Goal: Information Seeking & Learning: Learn about a topic

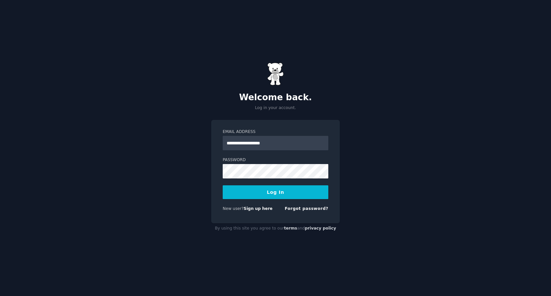
type input "**********"
click at [223, 186] on button "Log In" at bounding box center [276, 193] width 106 height 14
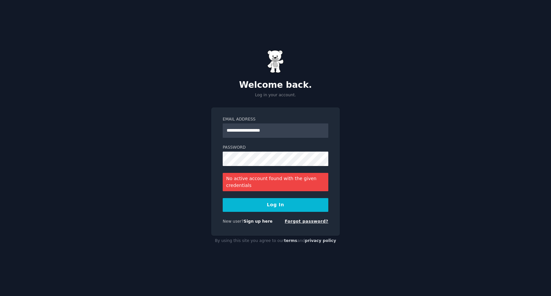
click at [304, 224] on div "Forgot password?" at bounding box center [306, 223] width 44 height 8
click at [241, 133] on input "**********" at bounding box center [276, 131] width 106 height 14
click at [299, 215] on form "**********" at bounding box center [276, 172] width 106 height 110
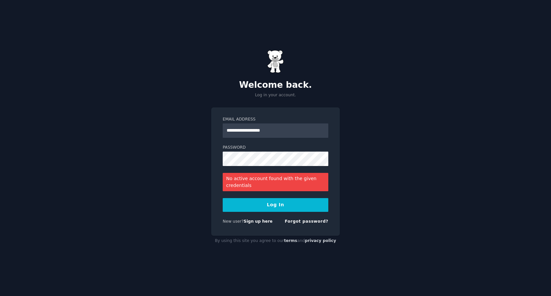
click at [299, 219] on div "Forgot password?" at bounding box center [306, 223] width 44 height 8
click at [300, 224] on div "Forgot password?" at bounding box center [306, 223] width 44 height 8
click at [301, 224] on link "Forgot password?" at bounding box center [306, 221] width 44 height 5
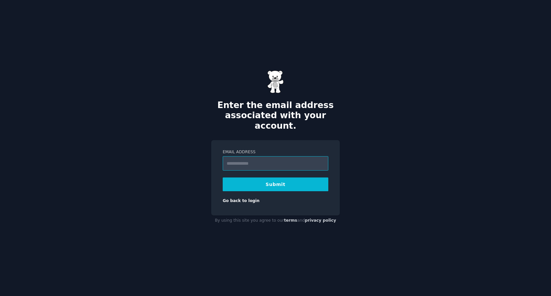
paste input "**********"
type input "**********"
drag, startPoint x: 235, startPoint y: 182, endPoint x: 250, endPoint y: 181, distance: 15.7
click at [234, 181] on button "Submit" at bounding box center [276, 185] width 106 height 14
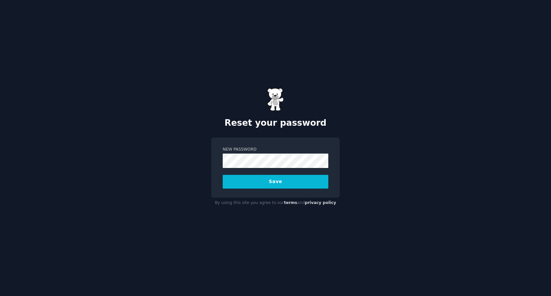
click at [223, 175] on button "Save" at bounding box center [276, 182] width 106 height 14
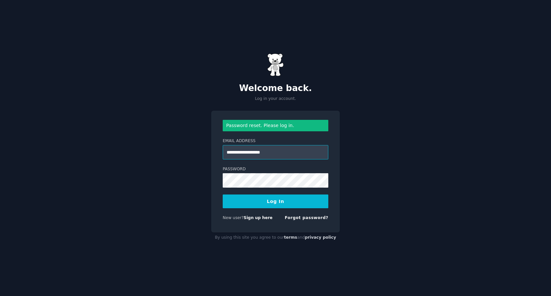
type input "**********"
click at [223, 195] on button "Log In" at bounding box center [276, 202] width 106 height 14
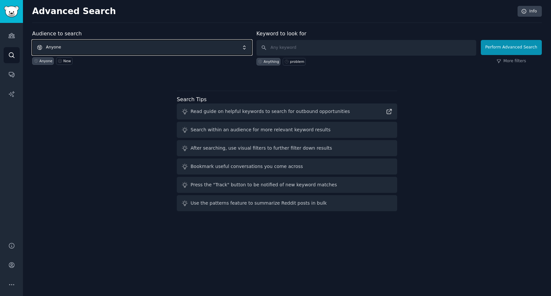
click at [83, 41] on span "Anyone" at bounding box center [142, 47] width 220 height 15
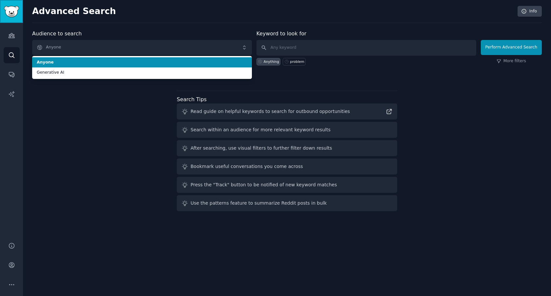
click at [14, 12] on img "Sidebar" at bounding box center [11, 11] width 15 height 11
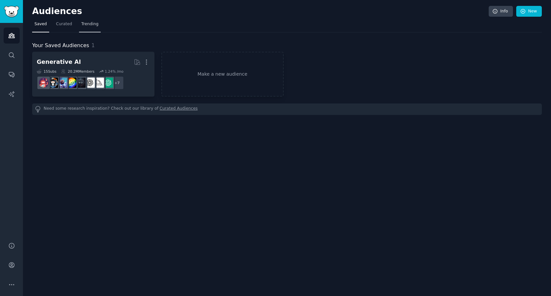
click at [89, 24] on span "Trending" at bounding box center [89, 24] width 17 height 6
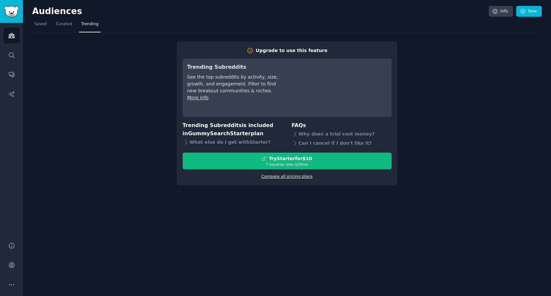
click at [283, 176] on link "Compare all pricing plans" at bounding box center [286, 176] width 51 height 5
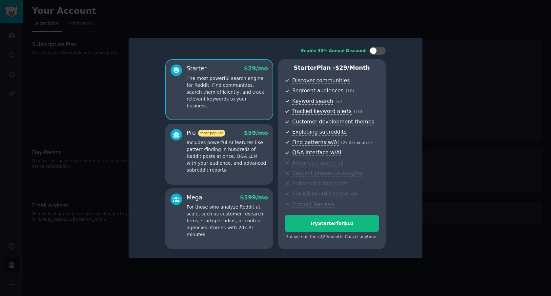
click at [206, 85] on p "The most powerful search engine for Reddit. Find communities, search them effic…" at bounding box center [226, 92] width 81 height 34
click at [341, 225] on div "Try Starter for $10" at bounding box center [331, 223] width 93 height 7
click at [380, 52] on div at bounding box center [377, 51] width 16 height 8
click at [375, 52] on div at bounding box center [374, 50] width 5 height 3
checkbox input "false"
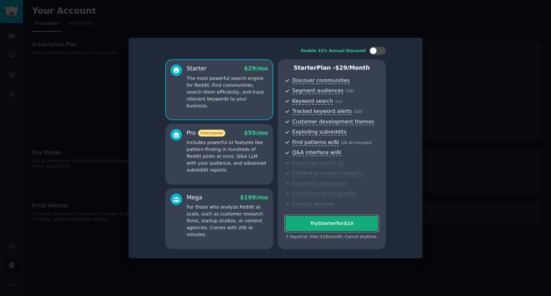
click at [324, 226] on div "Try Starter for $10" at bounding box center [331, 223] width 93 height 7
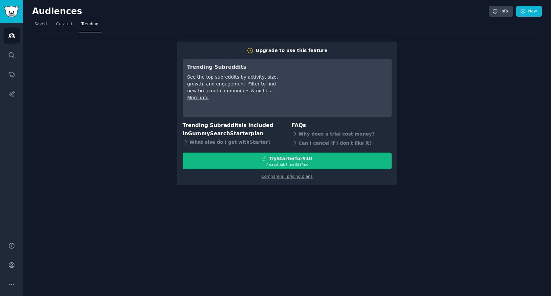
click at [93, 28] on link "Trending" at bounding box center [90, 25] width 22 height 13
click at [84, 28] on link "Trending" at bounding box center [90, 25] width 22 height 13
click at [65, 26] on span "Curated" at bounding box center [64, 24] width 16 height 6
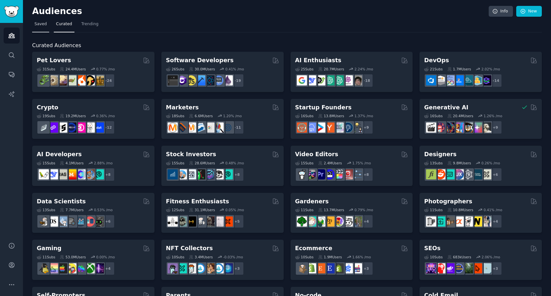
click at [39, 27] on span "Saved" at bounding box center [40, 24] width 12 height 6
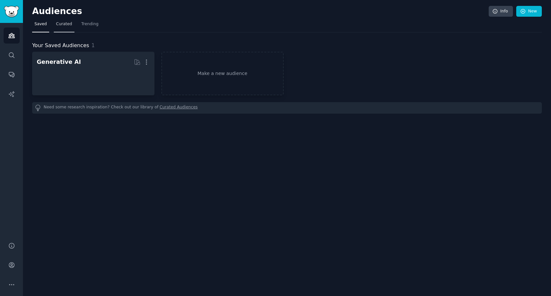
click at [57, 27] on link "Curated" at bounding box center [64, 25] width 21 height 13
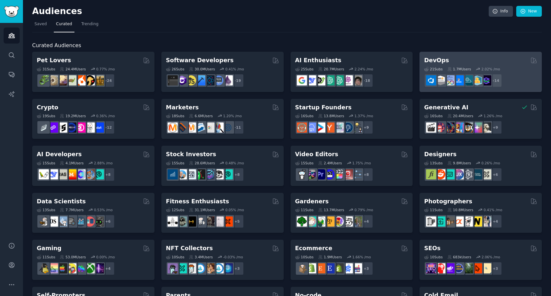
click at [439, 61] on h2 "DevOps" at bounding box center [436, 60] width 25 height 8
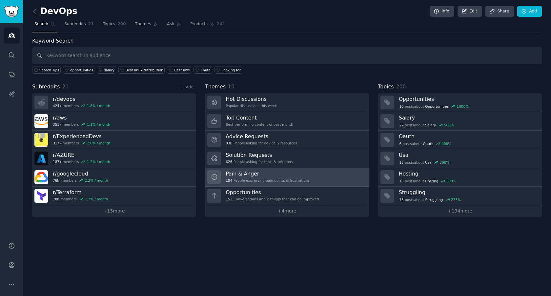
click at [247, 181] on div "194 People expressing pain points & frustrations" at bounding box center [267, 180] width 84 height 5
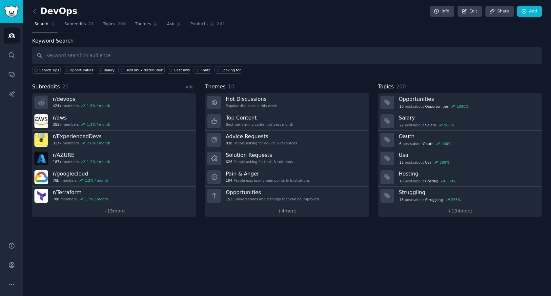
click at [231, 74] on div "Keyword Search Search Tips opportunities salary Best linux distribution Best aw…" at bounding box center [286, 127] width 509 height 180
click at [230, 72] on div "Looking for" at bounding box center [231, 70] width 19 height 5
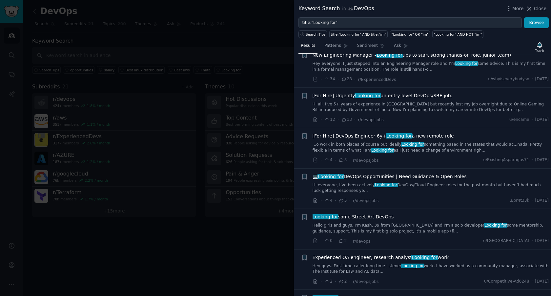
scroll to position [557, 0]
click at [540, 8] on span "Close" at bounding box center [540, 8] width 12 height 7
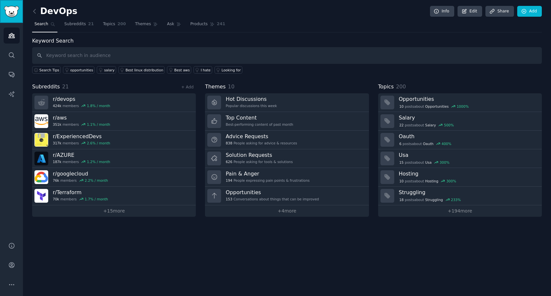
click at [18, 16] on img "Sidebar" at bounding box center [11, 11] width 15 height 11
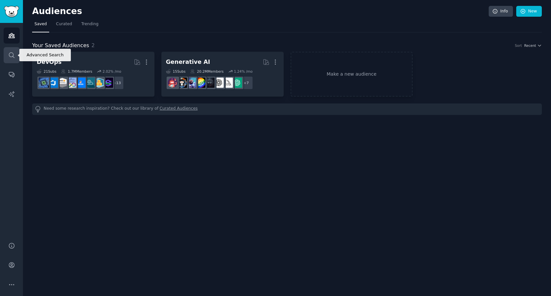
click at [10, 56] on icon "Sidebar" at bounding box center [11, 55] width 7 height 7
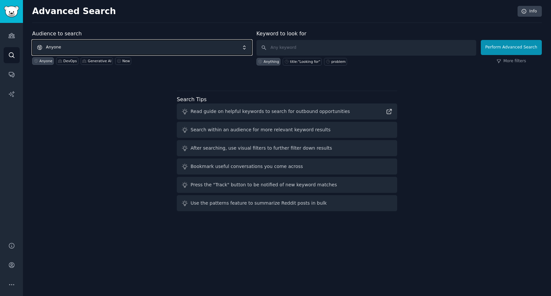
click at [147, 49] on span "Anyone" at bounding box center [142, 47] width 220 height 15
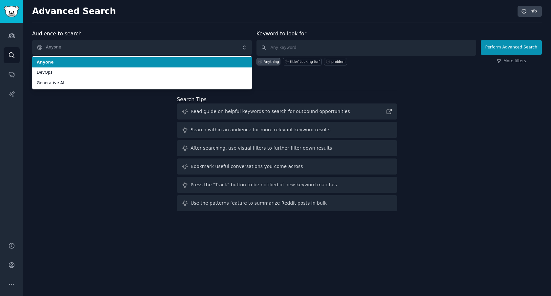
click at [165, 31] on div "Audience to search Anyone Anyone DevOps Generative AI Anyone DevOps Generative …" at bounding box center [142, 48] width 220 height 36
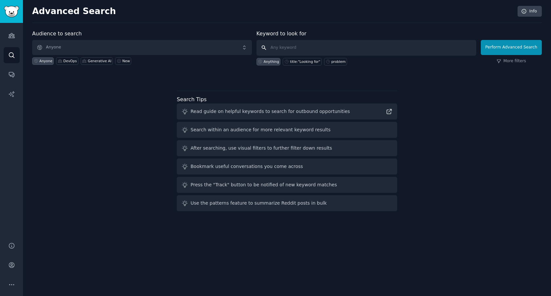
click at [293, 52] on input "text" at bounding box center [366, 48] width 220 height 16
type input "keycloak"
click button "Perform Advanced Search" at bounding box center [510, 47] width 61 height 15
